Goal: Task Accomplishment & Management: Manage account settings

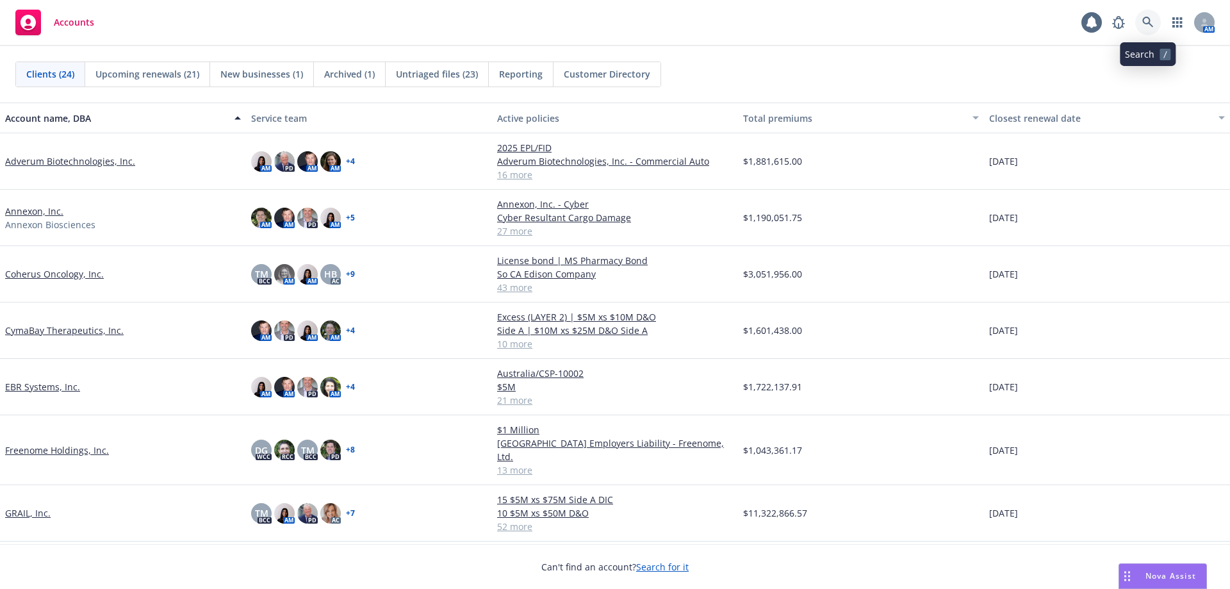
click at [1146, 26] on icon at bounding box center [1148, 23] width 12 height 12
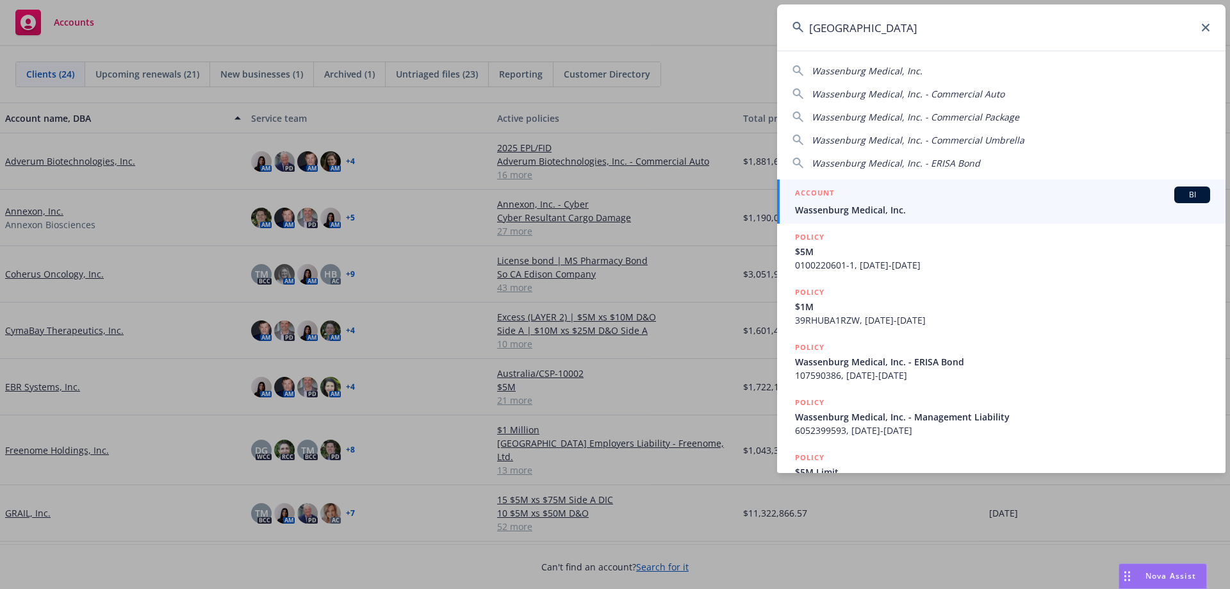
type input "[GEOGRAPHIC_DATA]"
click at [883, 204] on span "Wassenburg Medical, Inc." at bounding box center [1002, 209] width 415 height 13
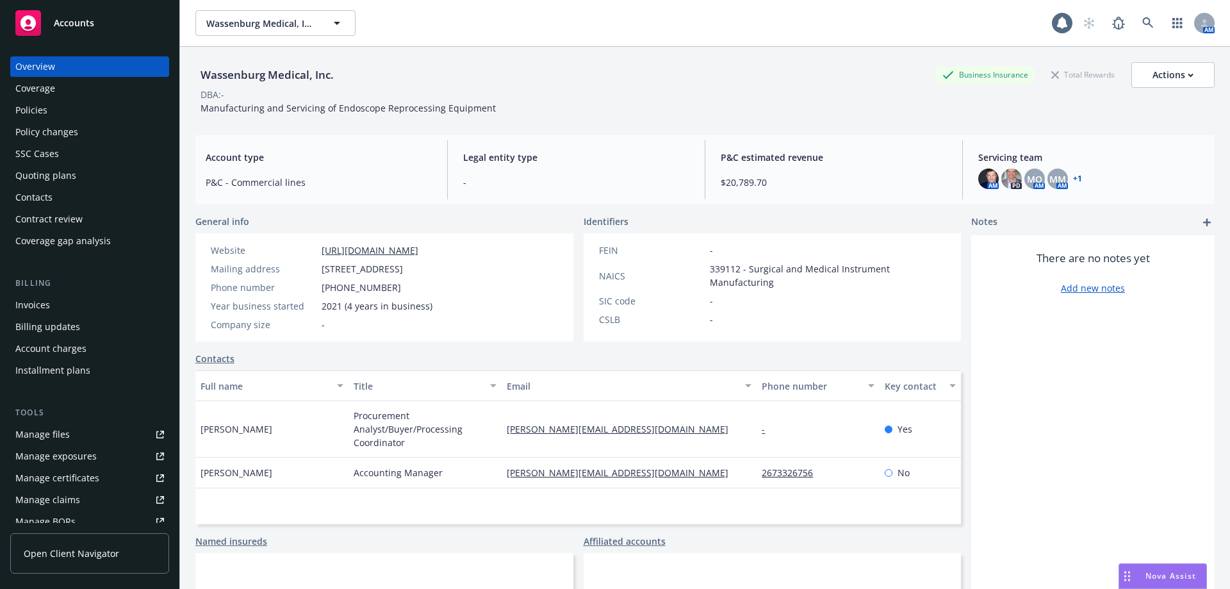
click at [68, 431] on div "Manage files" at bounding box center [42, 434] width 54 height 20
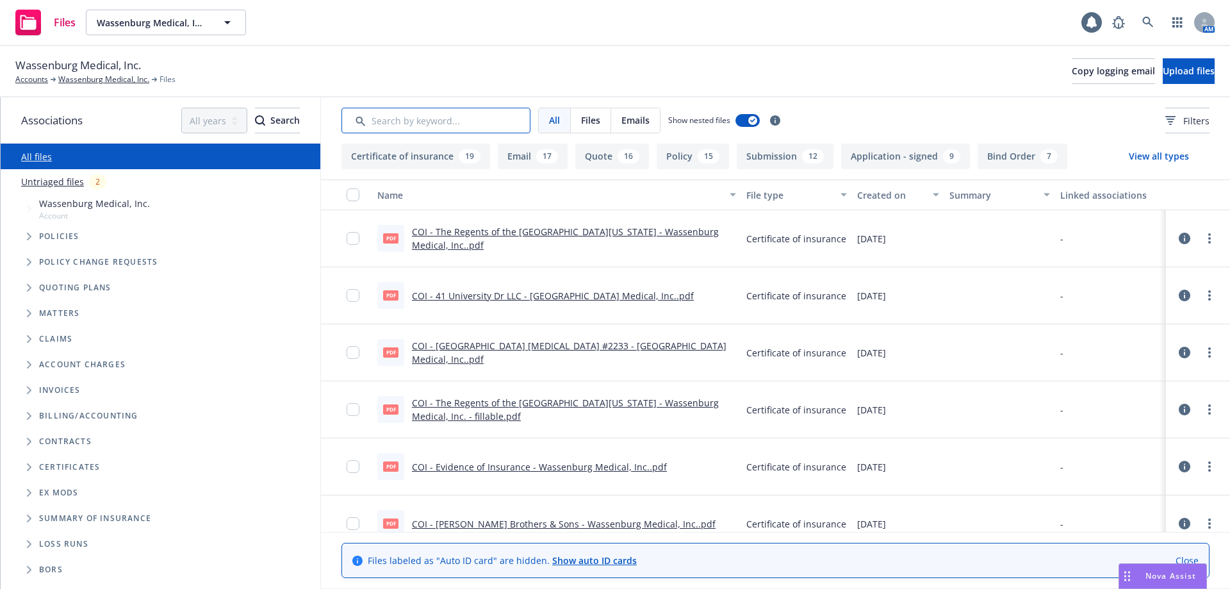
click at [400, 115] on input "Search by keyword..." at bounding box center [435, 121] width 189 height 26
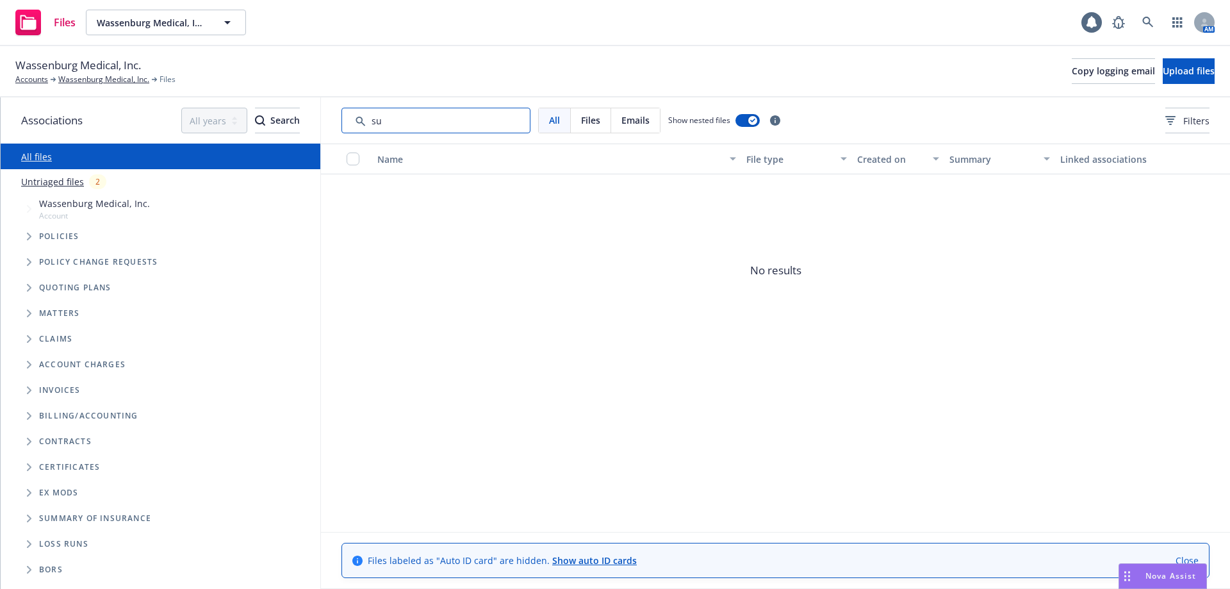
type input "s"
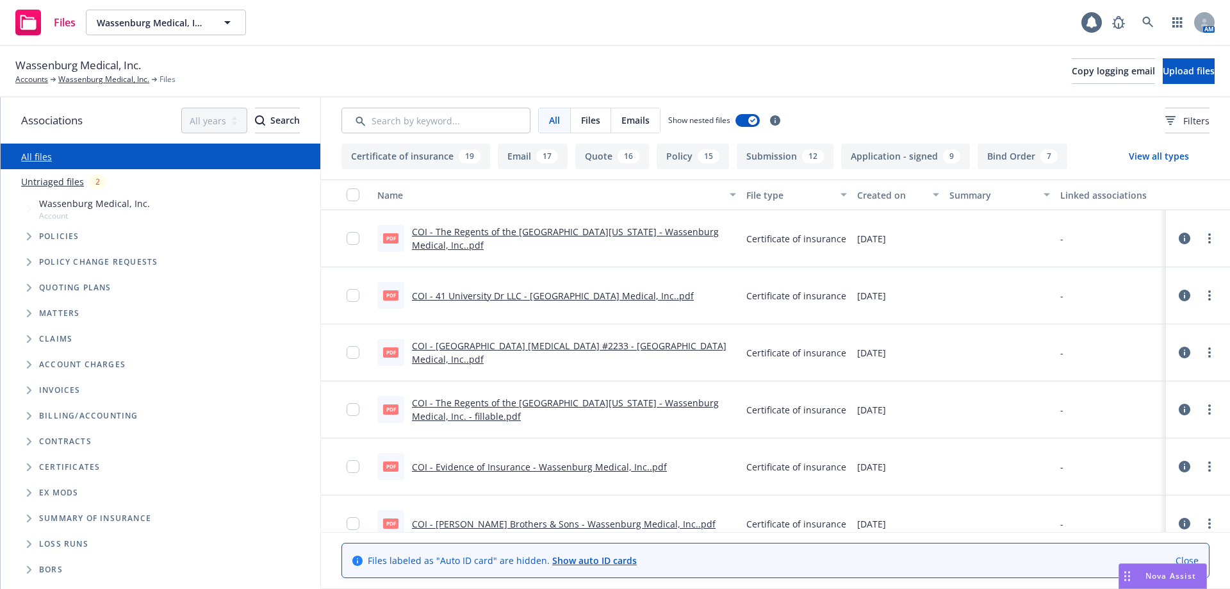
click at [47, 174] on div "Untriaged files 2" at bounding box center [168, 181] width 294 height 15
click at [47, 177] on link "Untriaged files" at bounding box center [52, 181] width 63 height 13
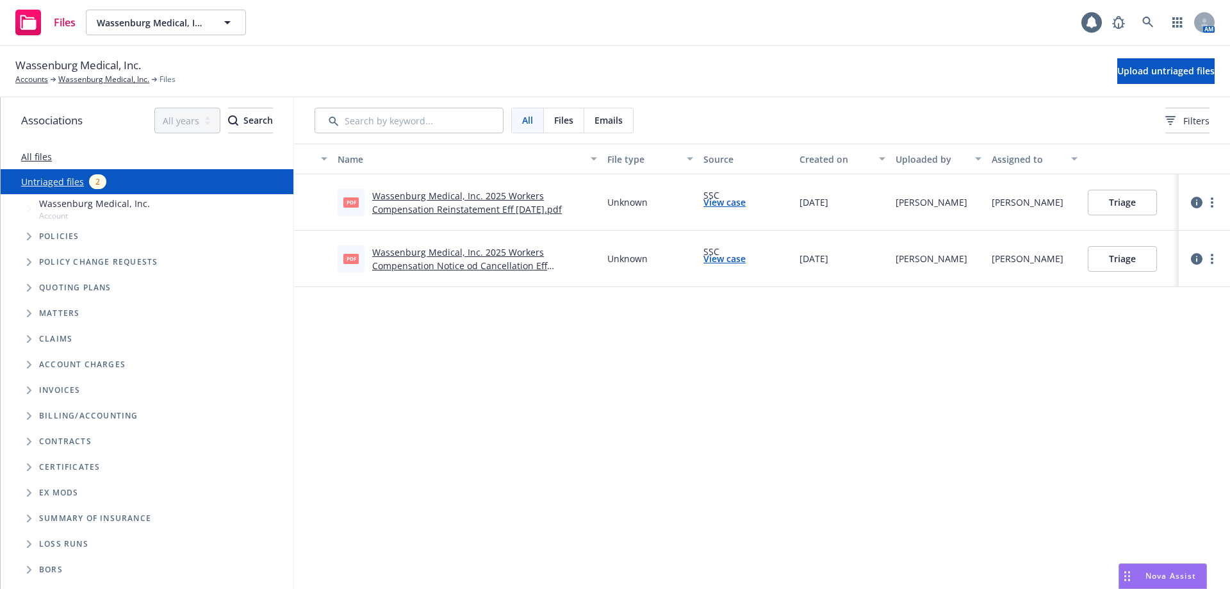
click at [1118, 257] on button "Triage" at bounding box center [1121, 259] width 69 height 26
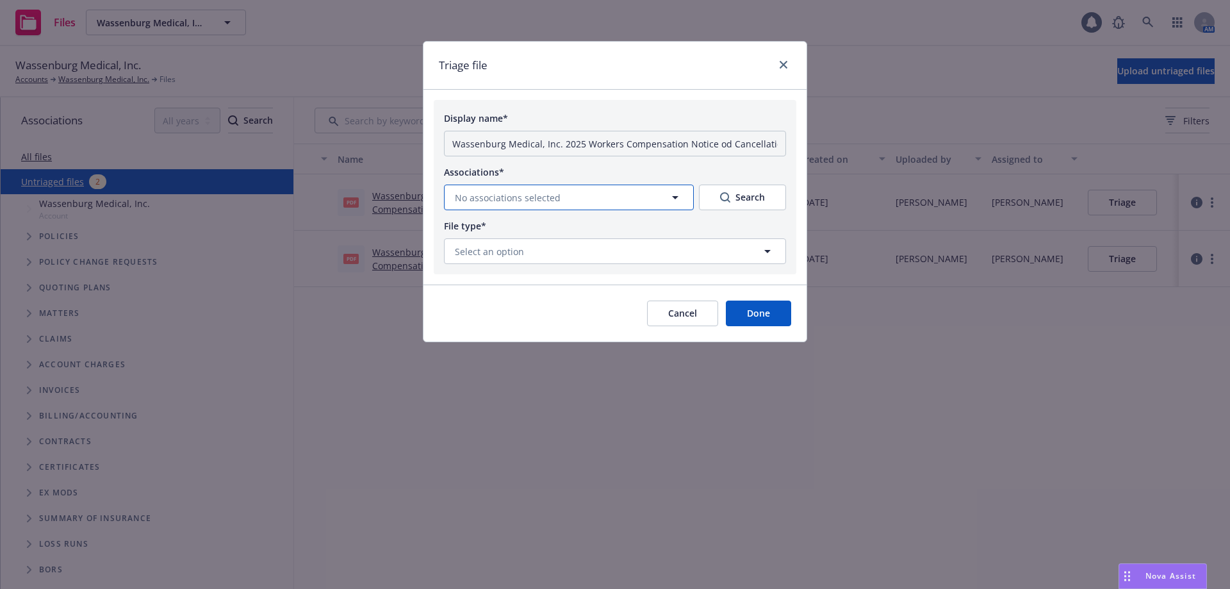
click at [676, 201] on icon "button" at bounding box center [674, 197] width 15 height 15
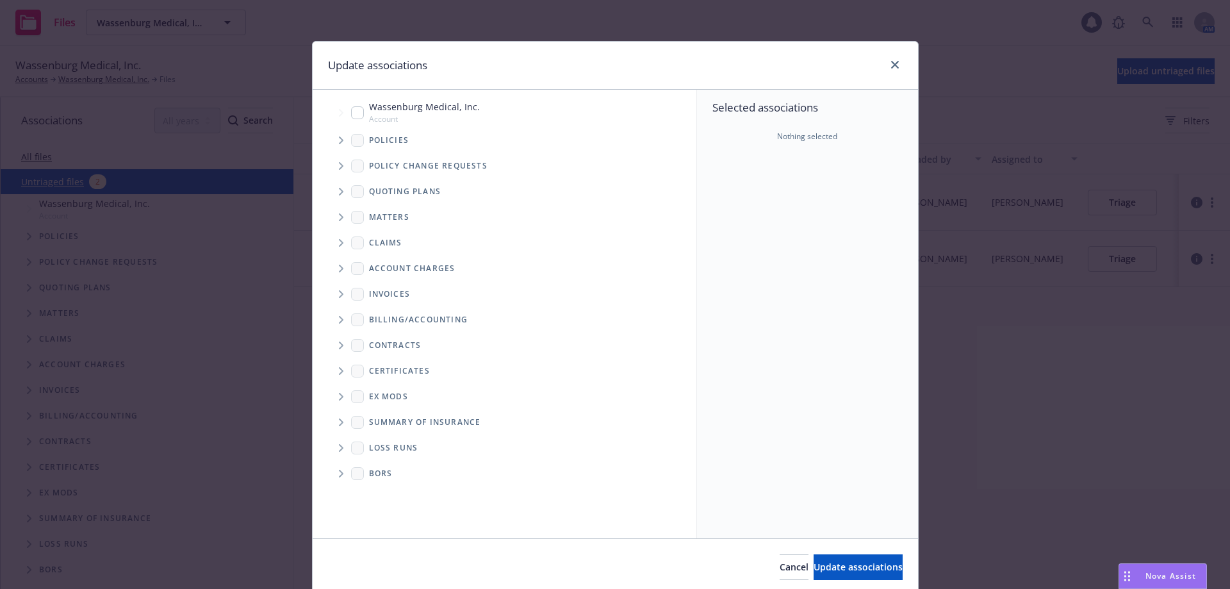
click at [334, 136] on span "Tree Example" at bounding box center [340, 140] width 20 height 20
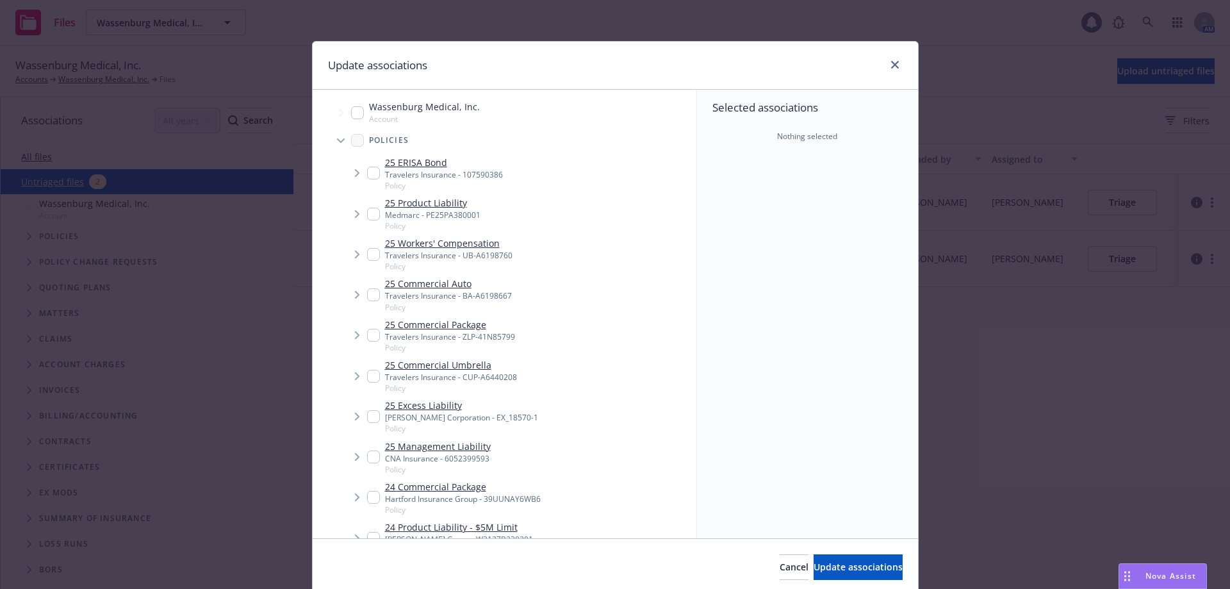
click at [367, 253] on input "Tree Example" at bounding box center [373, 254] width 13 height 13
checkbox input "true"
click at [816, 566] on span "Update associations" at bounding box center [857, 566] width 89 height 12
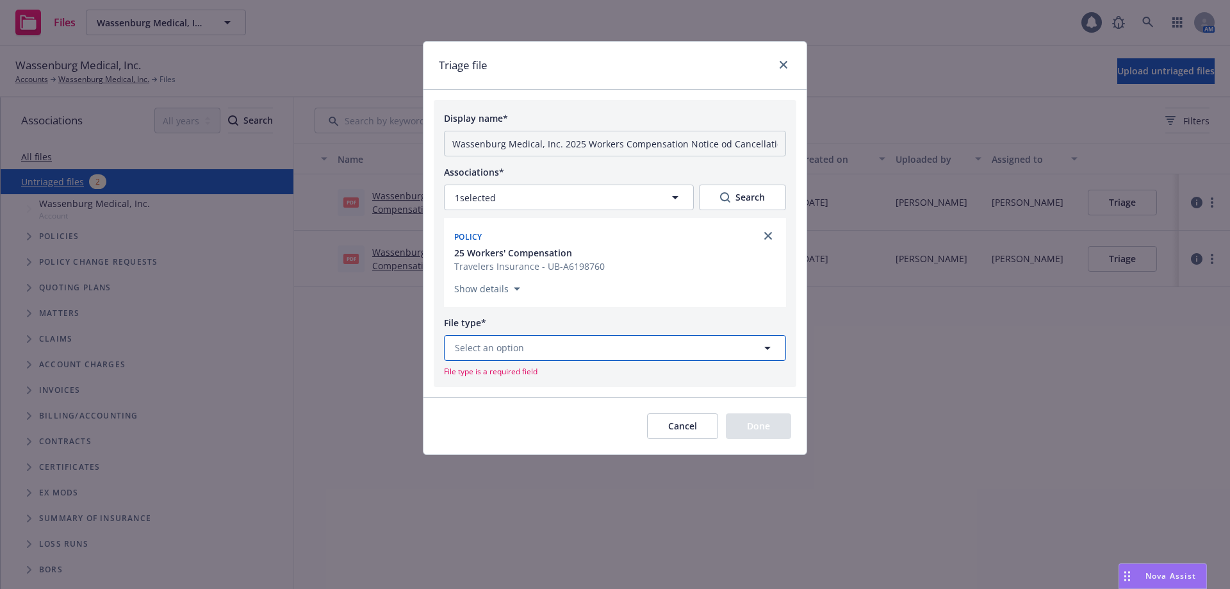
click at [618, 355] on button "Select an option" at bounding box center [615, 348] width 342 height 26
type input "cancell"
click at [542, 305] on span "Notice of Cancellation" at bounding box center [505, 311] width 97 height 13
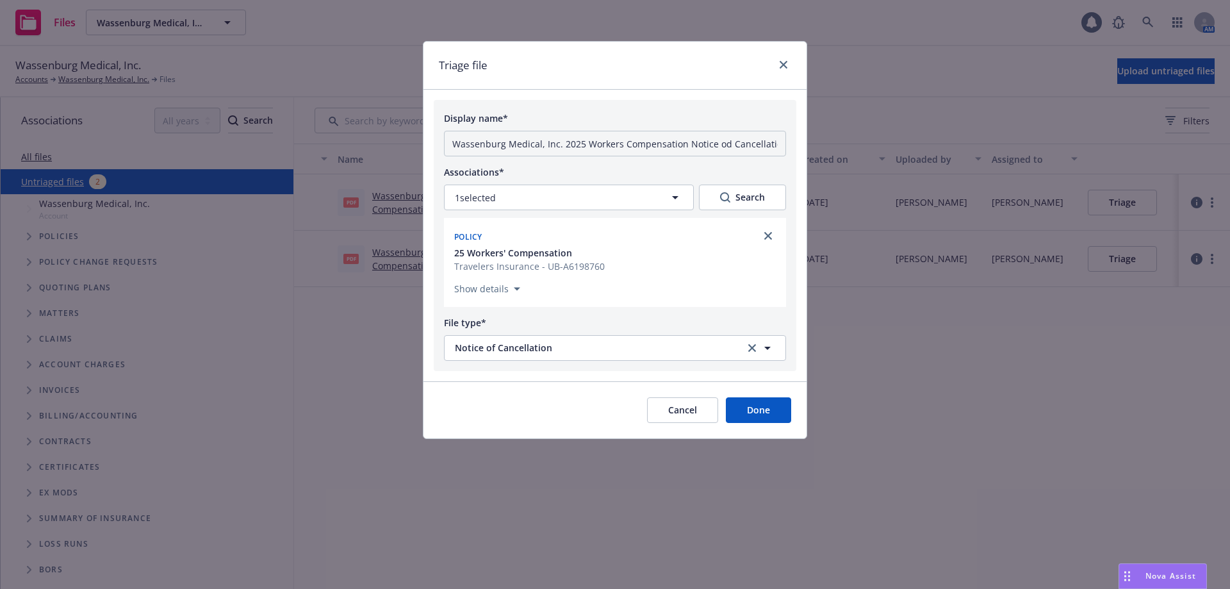
click at [747, 411] on button "Done" at bounding box center [758, 410] width 65 height 26
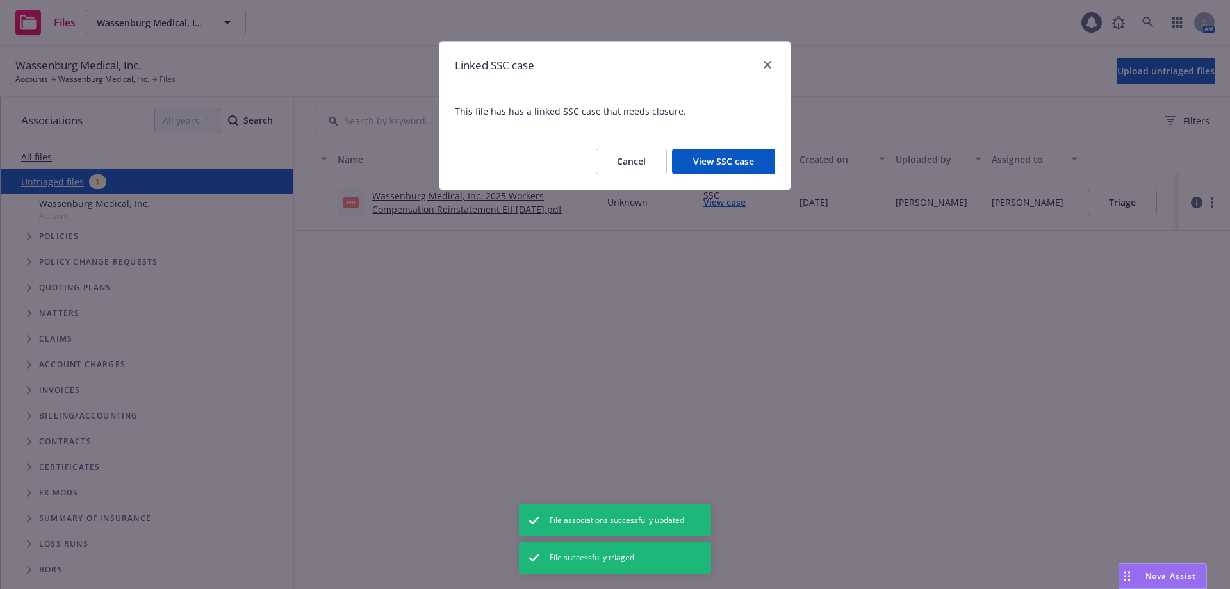
click at [643, 161] on button "Cancel" at bounding box center [631, 162] width 71 height 26
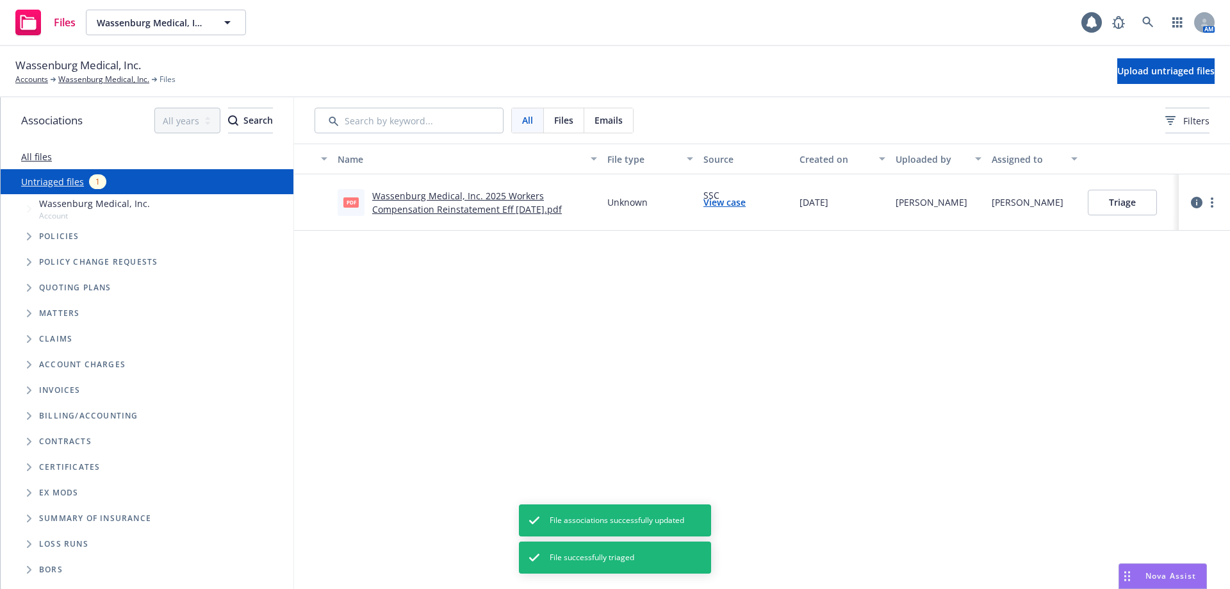
click at [1128, 202] on button "Triage" at bounding box center [1121, 203] width 69 height 26
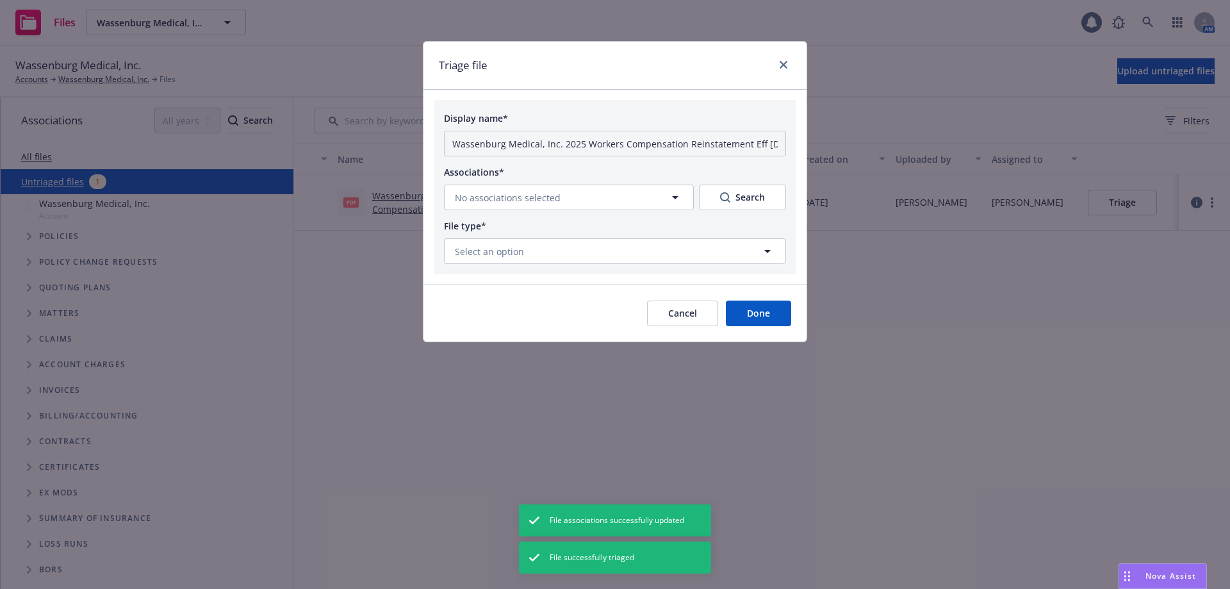
click at [708, 203] on button "Search" at bounding box center [742, 197] width 87 height 26
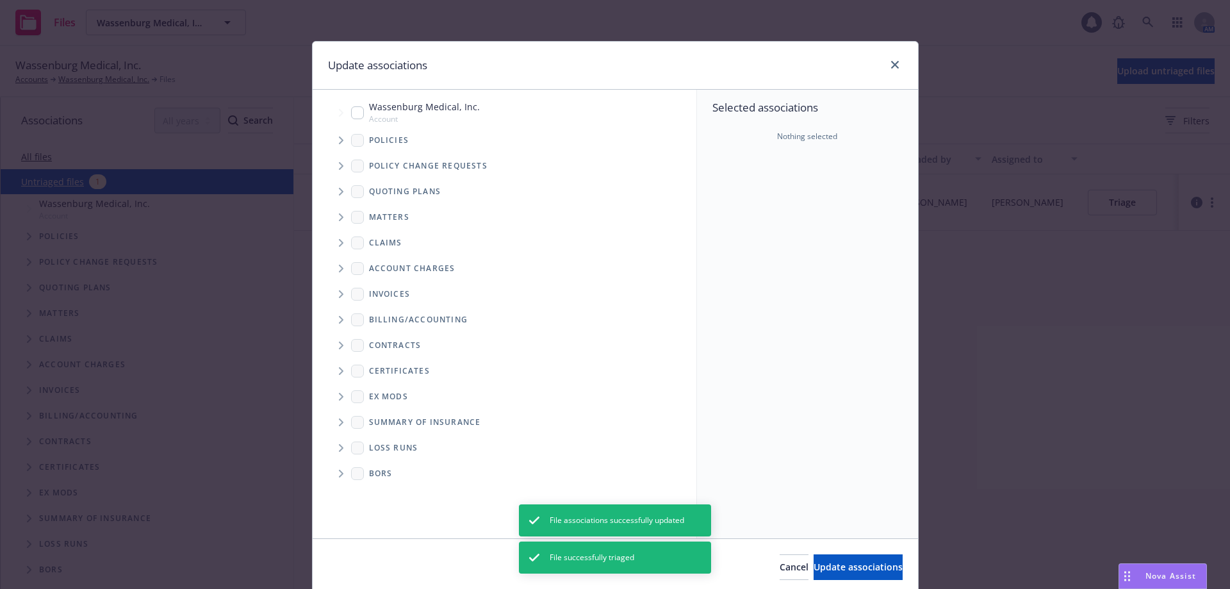
click at [339, 142] on icon "Tree Example" at bounding box center [341, 140] width 4 height 8
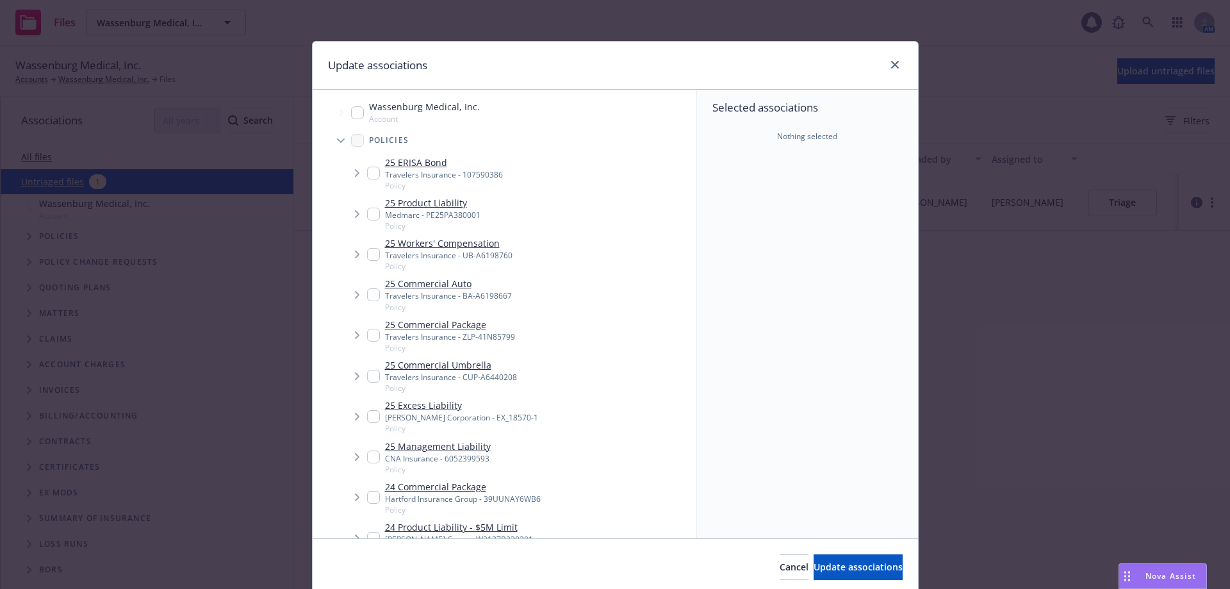
click at [346, 253] on span "Tree Example" at bounding box center [356, 254] width 20 height 20
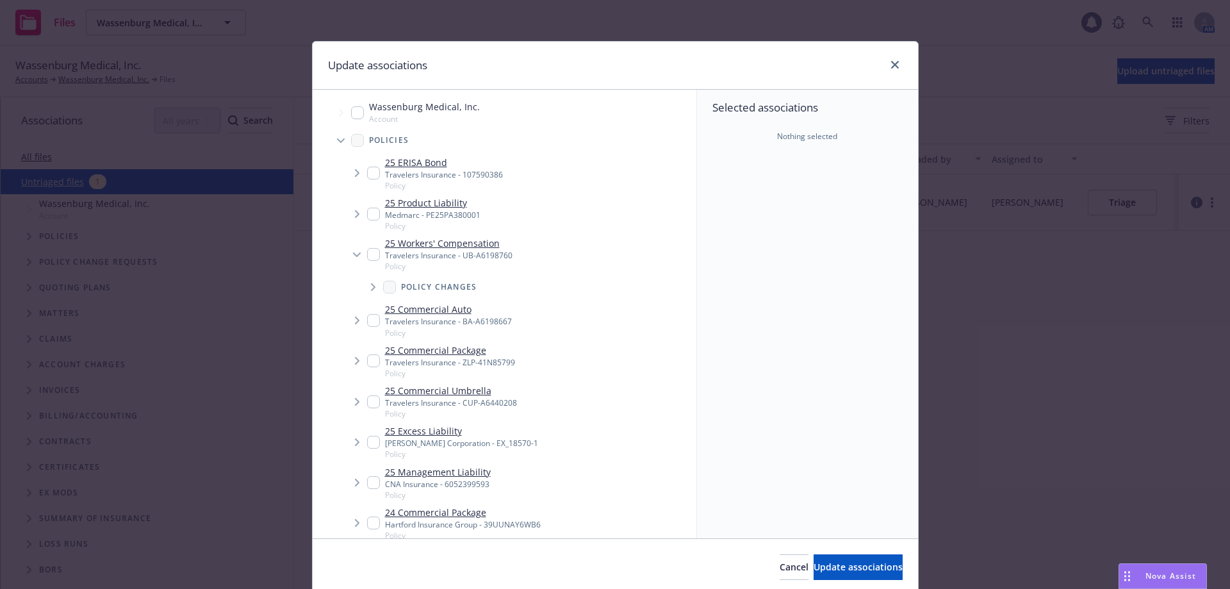
click at [353, 254] on icon "Tree Example" at bounding box center [357, 254] width 8 height 5
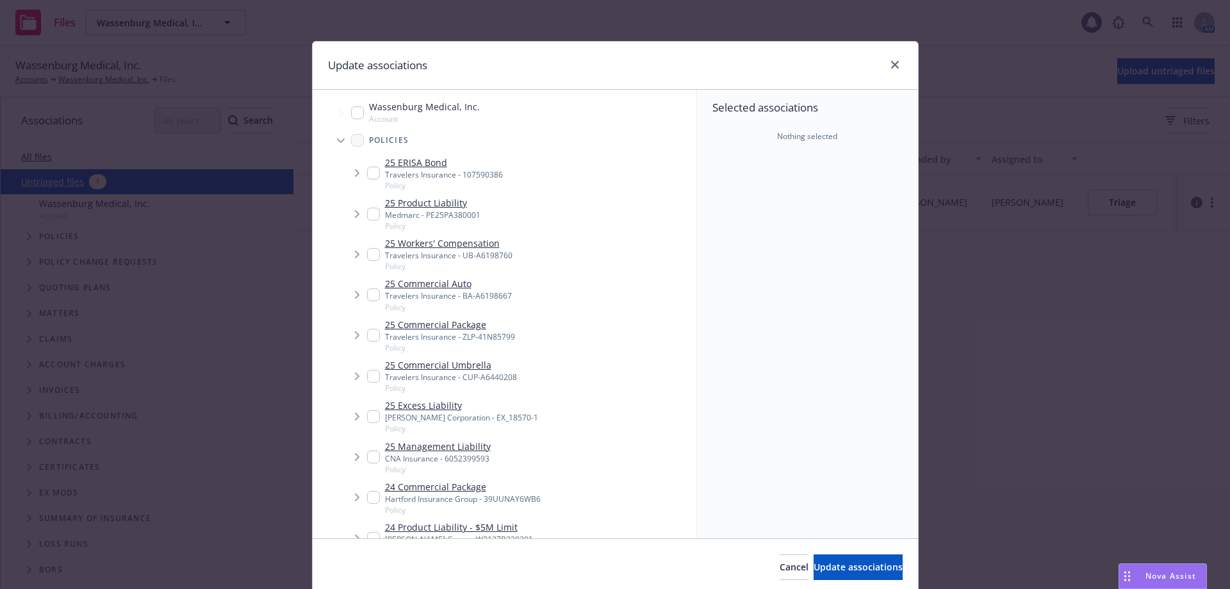
click at [370, 261] on div "25 Workers' Compensation Travelers Insurance - UB-A6198760 Policy" at bounding box center [439, 253] width 145 height 35
checkbox input "true"
click at [829, 569] on span "Update associations" at bounding box center [857, 566] width 89 height 12
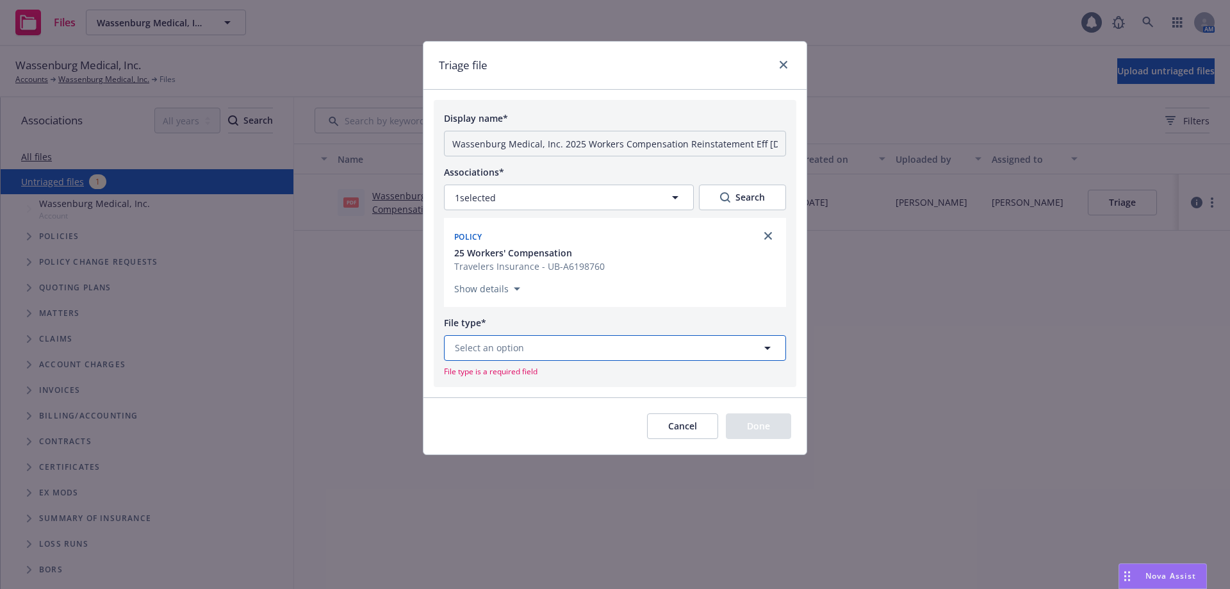
click at [617, 350] on button "Select an option" at bounding box center [615, 348] width 342 height 26
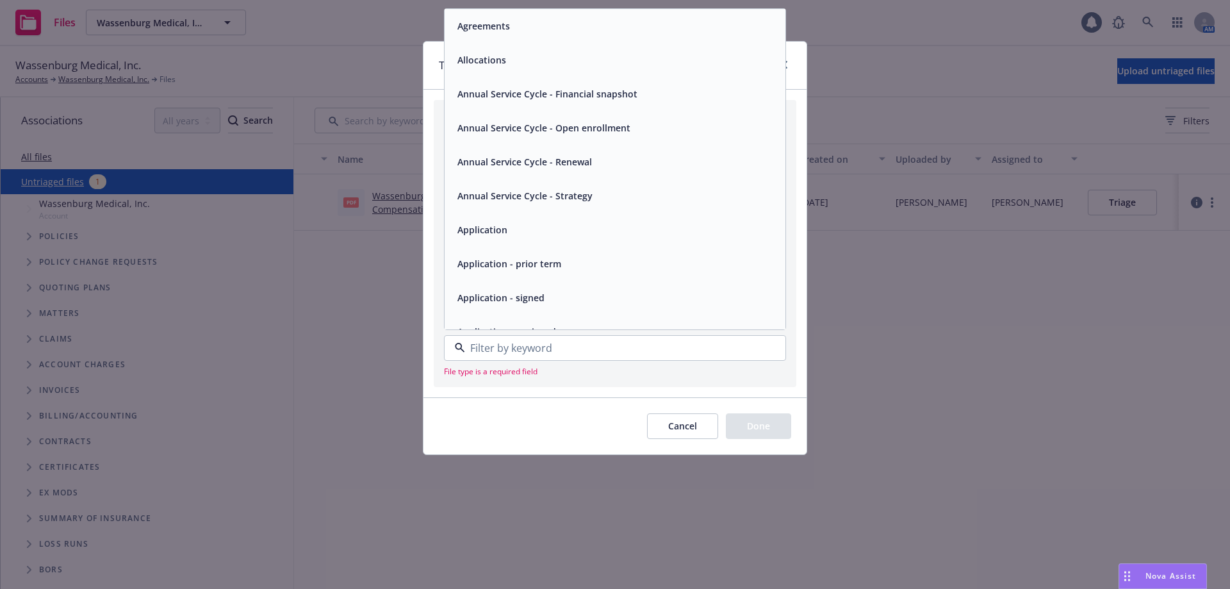
click at [516, 345] on input at bounding box center [612, 347] width 295 height 15
type input "c"
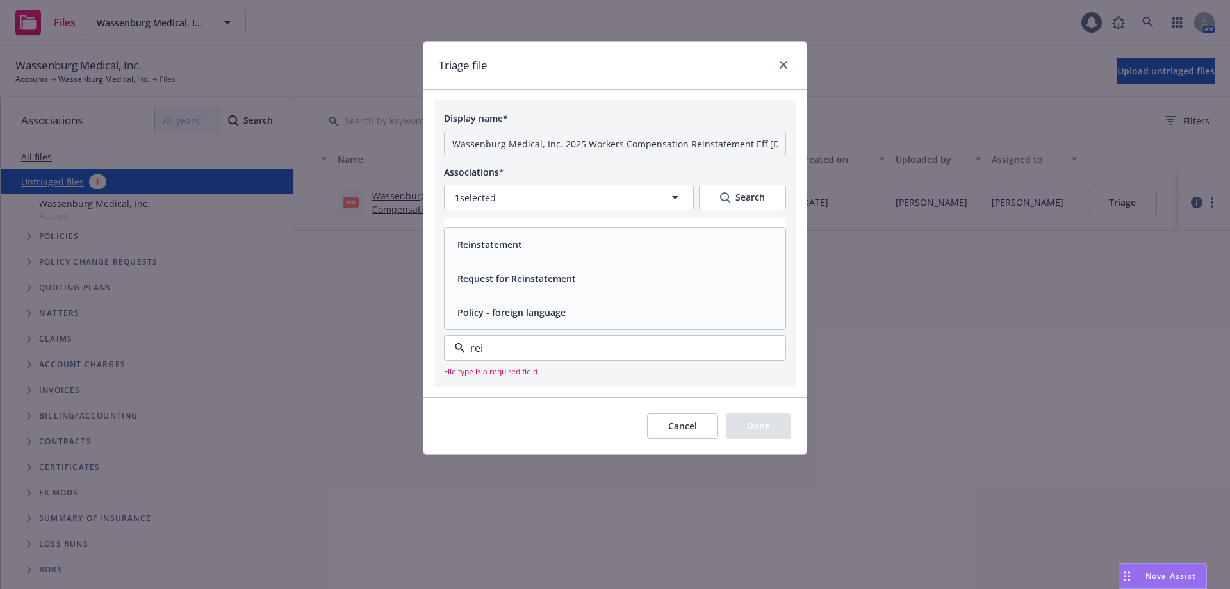
type input "rein"
click at [535, 286] on div "Reinstatement" at bounding box center [614, 278] width 325 height 19
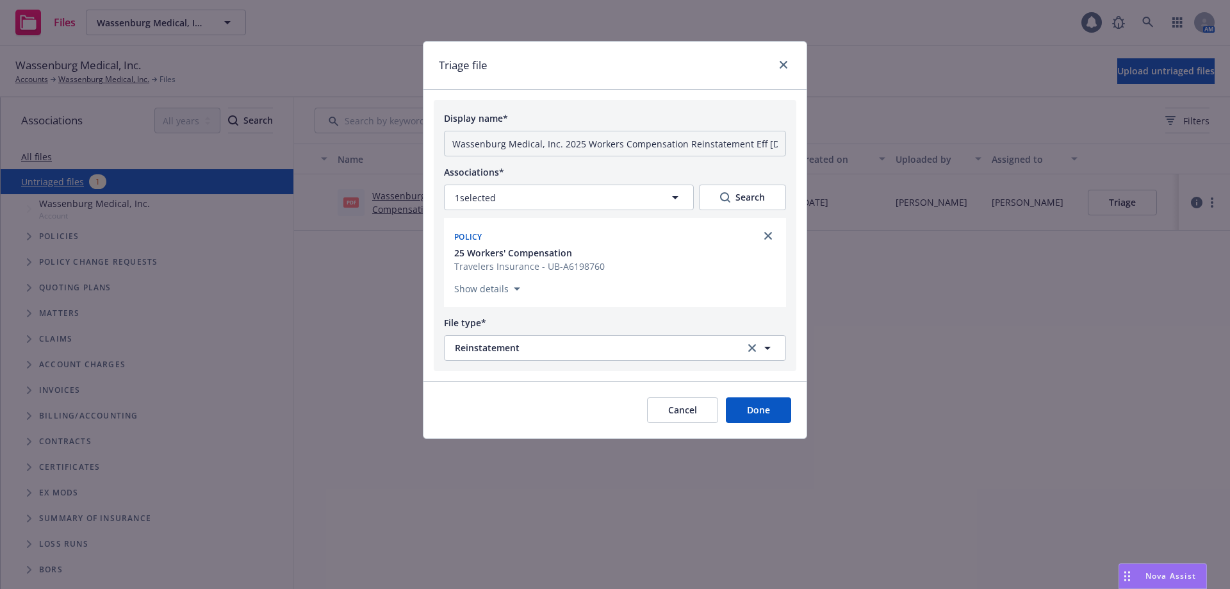
click at [735, 412] on button "Done" at bounding box center [758, 410] width 65 height 26
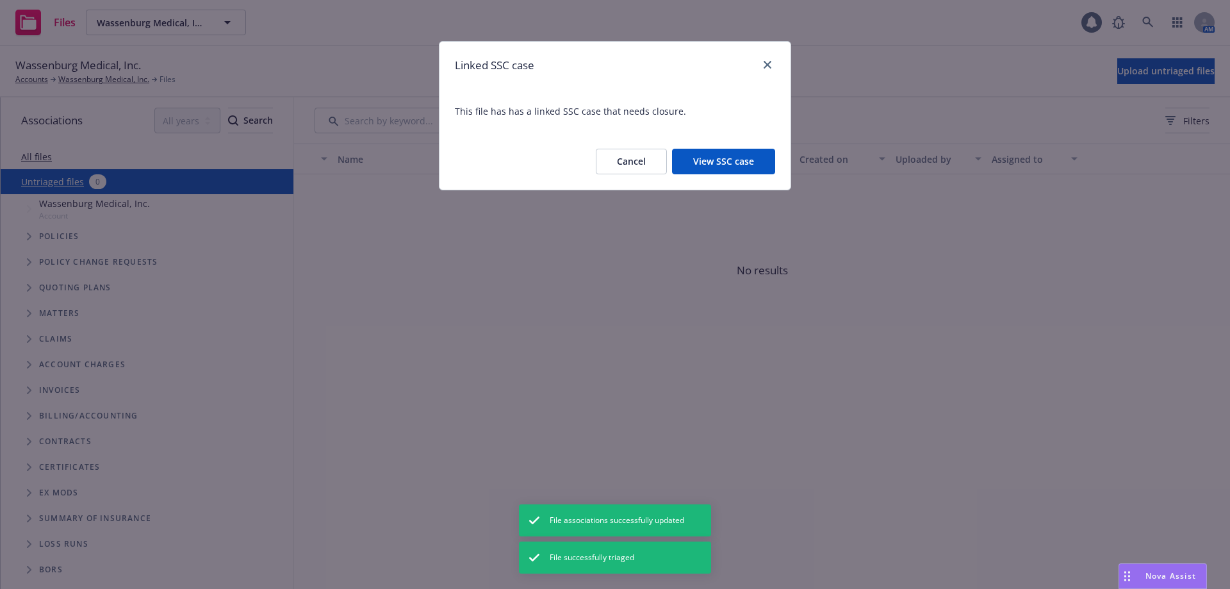
click at [636, 157] on button "Cancel" at bounding box center [631, 162] width 71 height 26
